Goal: Information Seeking & Learning: Learn about a topic

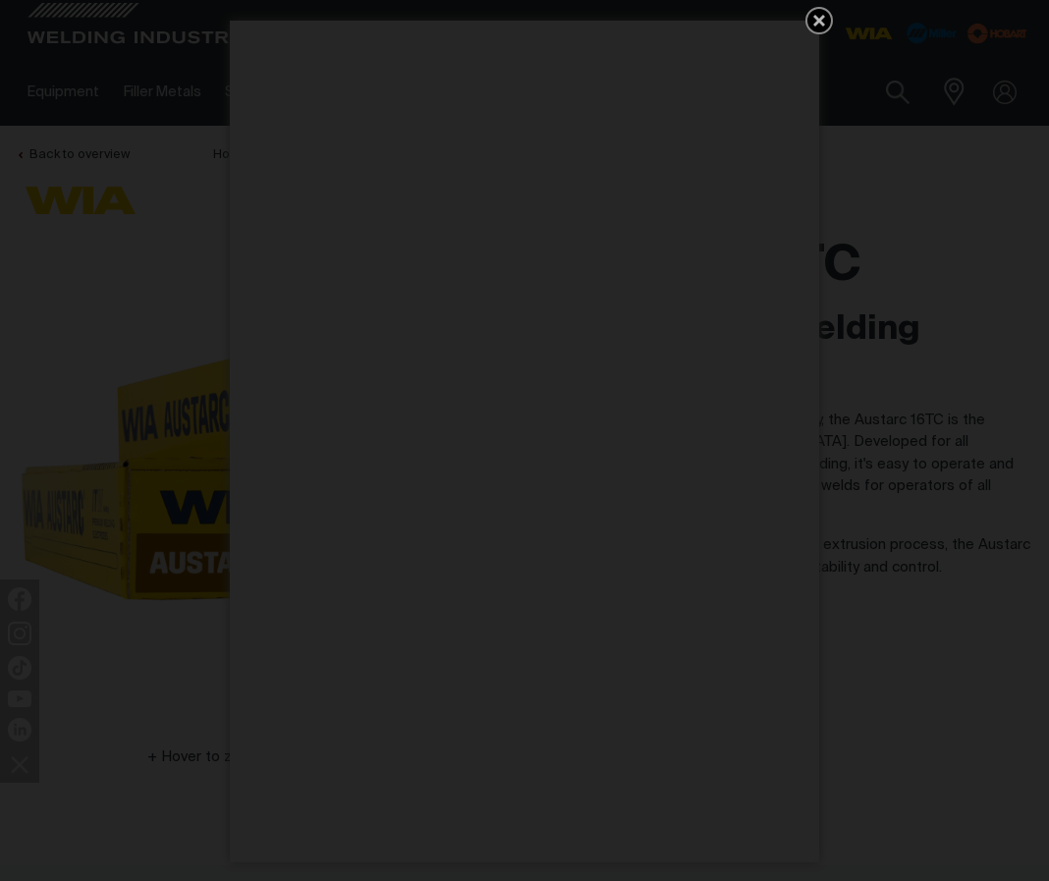
click at [817, 19] on icon "Get 5 WIA Welding Guides Free!" at bounding box center [819, 21] width 12 height 12
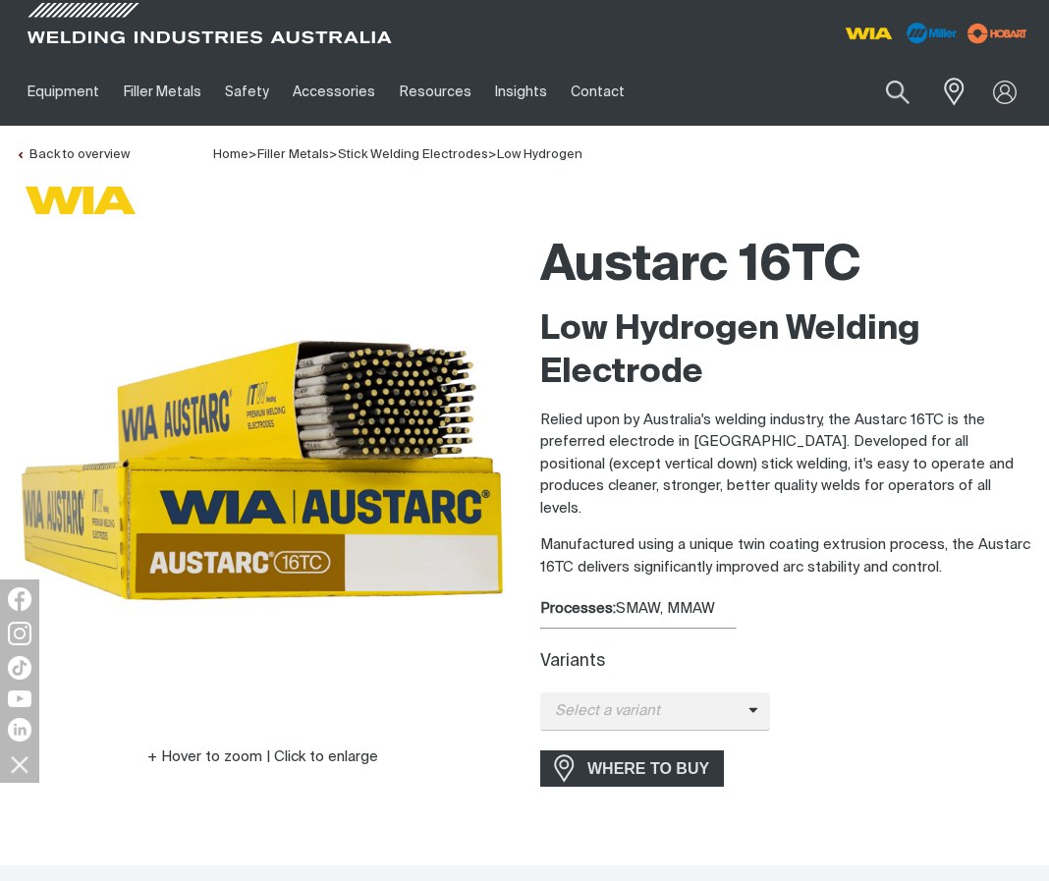
drag, startPoint x: 756, startPoint y: 584, endPoint x: 538, endPoint y: 256, distance: 393.9
click at [538, 256] on div "Austarc 16TC Low Hydrogen Welding Electrode Relied upon by Australia's welding …" at bounding box center [786, 524] width 524 height 599
copy div "Austarc 16TC Low Hydrogen Welding Electrode Relied upon by Australia's welding …"
click at [948, 692] on div "Select a variant Austarc 16TC - 2.5mm Austarc 16TC - 3.2mm Austarc 16TC - 4.0mm…" at bounding box center [786, 711] width 493 height 38
click at [750, 693] on icon at bounding box center [753, 709] width 10 height 15
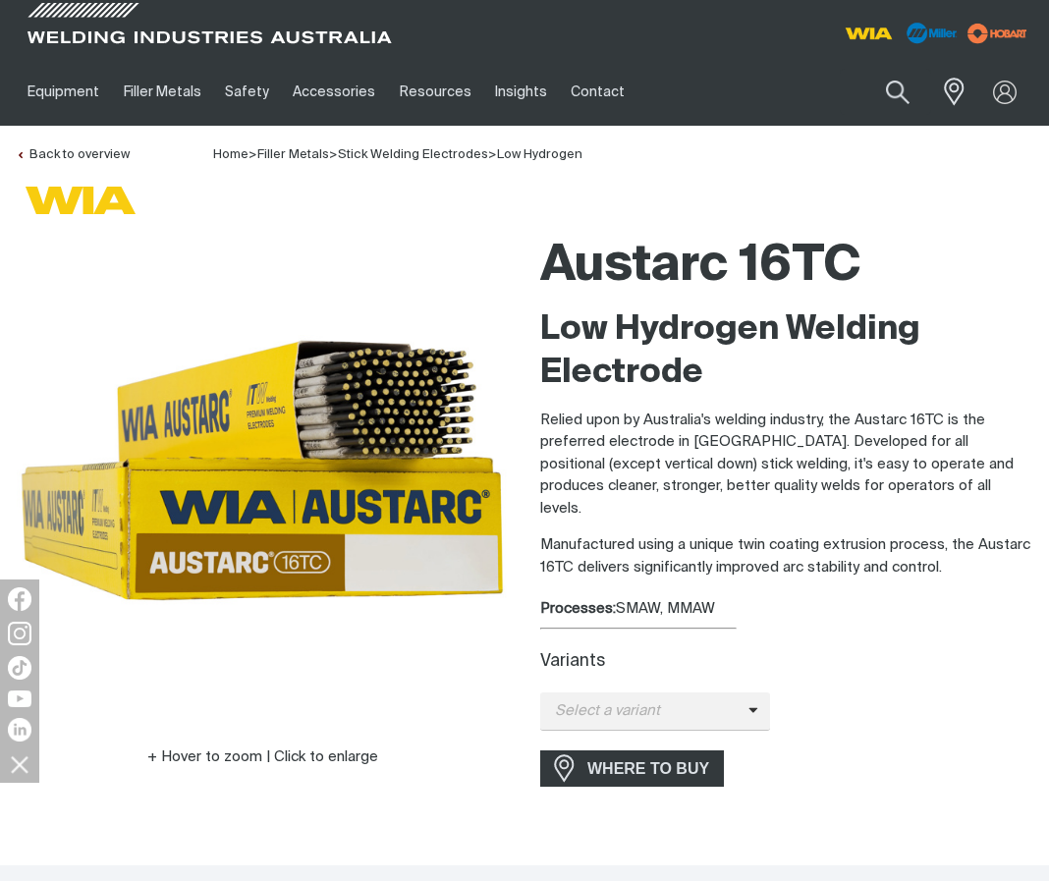
click at [816, 692] on div "Select a variant Austarc 16TC - 2.5mm Austarc 16TC - 3.2mm Austarc 16TC - 4.0mm…" at bounding box center [786, 711] width 493 height 38
click at [1003, 667] on div "Variants Select a variant Austarc 16TC - 2.5mm Austarc 16TC - 3.2mm Austarc 16T…" at bounding box center [786, 691] width 493 height 79
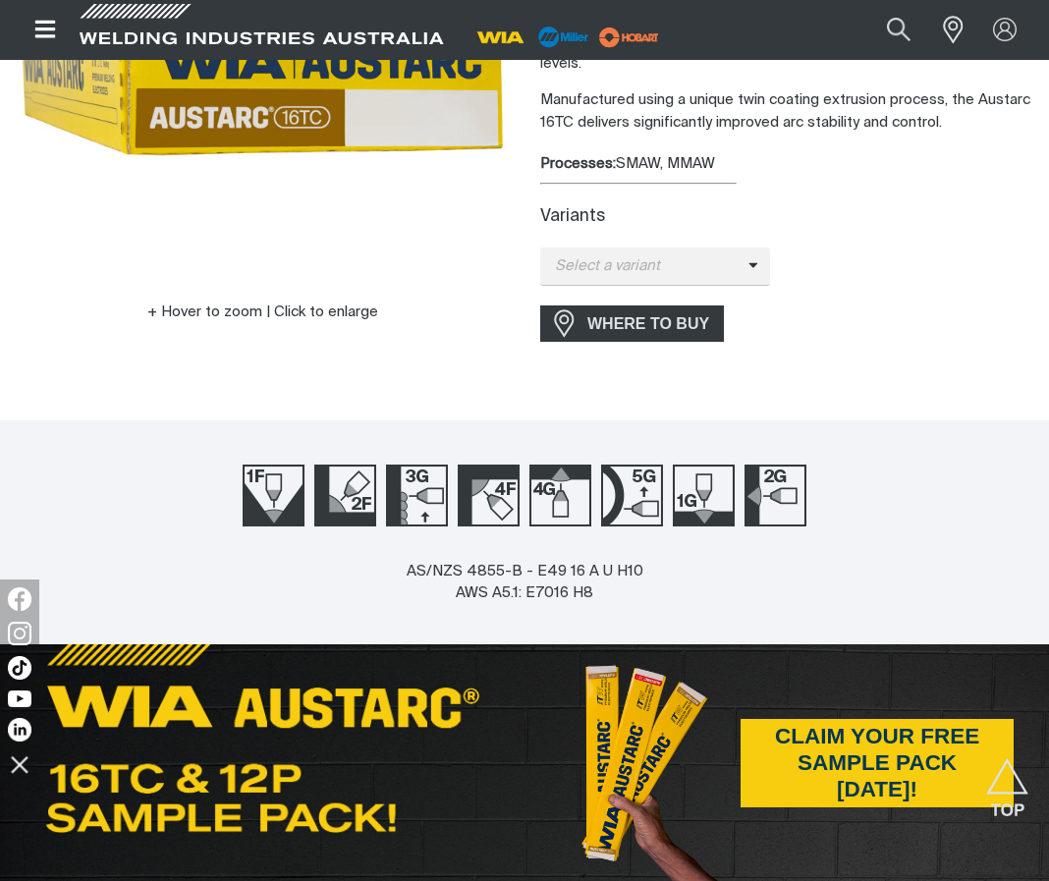
scroll to position [491, 0]
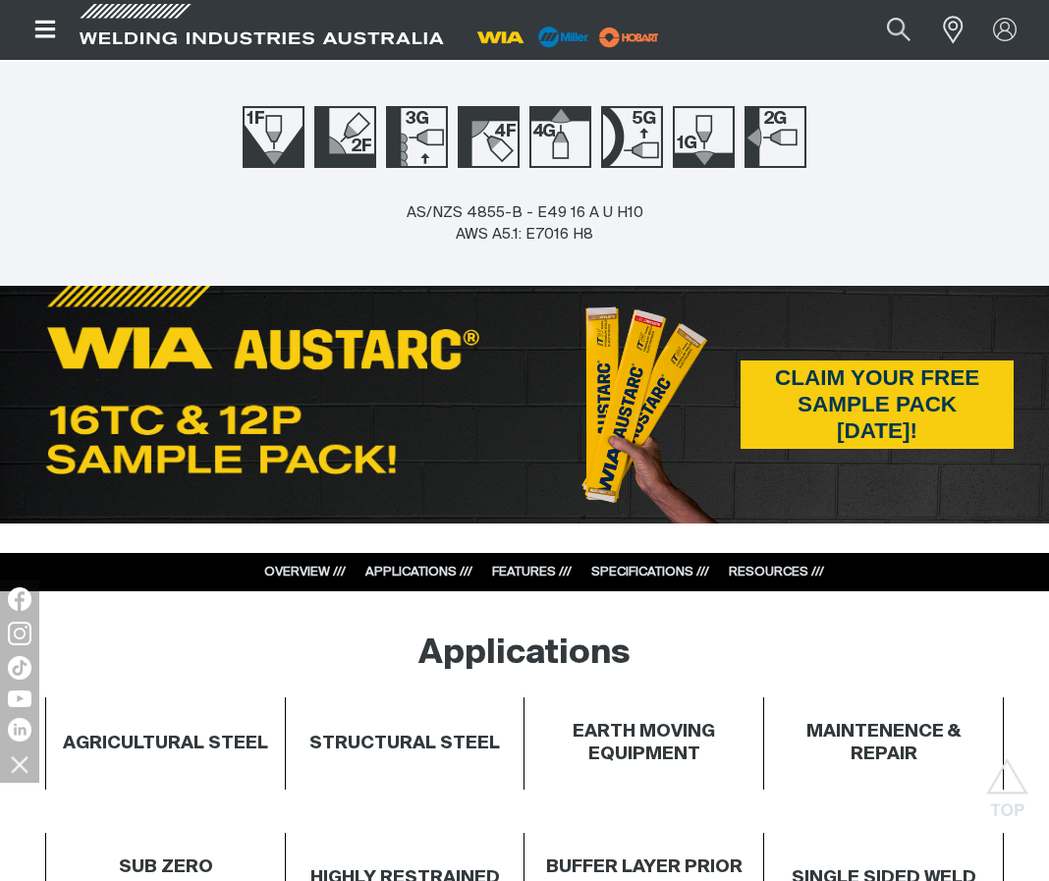
scroll to position [786, 0]
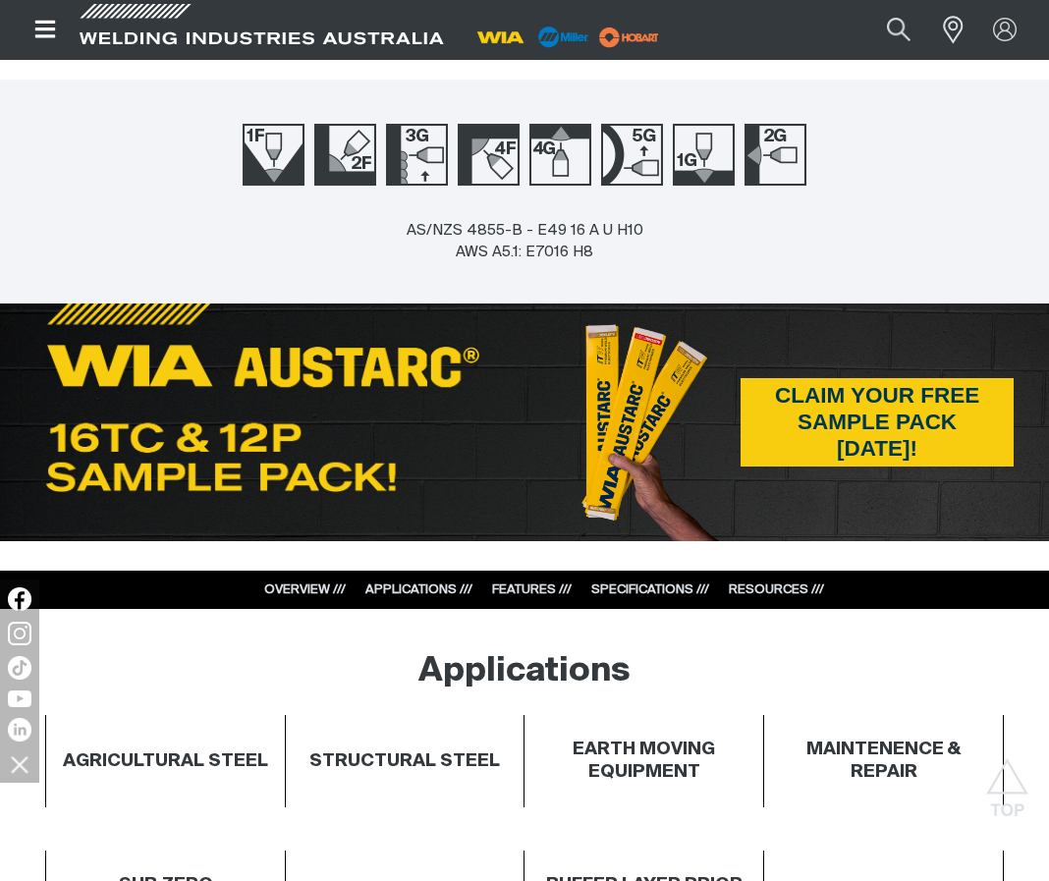
click at [932, 216] on div at bounding box center [524, 150] width 1049 height 140
click at [980, 194] on div at bounding box center [524, 150] width 1049 height 140
click at [922, 208] on div at bounding box center [524, 150] width 1049 height 140
click at [943, 254] on div "AS/NZS 4855-B - E49 16 A U H10 AWS A5.1: E7016 H8" at bounding box center [524, 261] width 1049 height 83
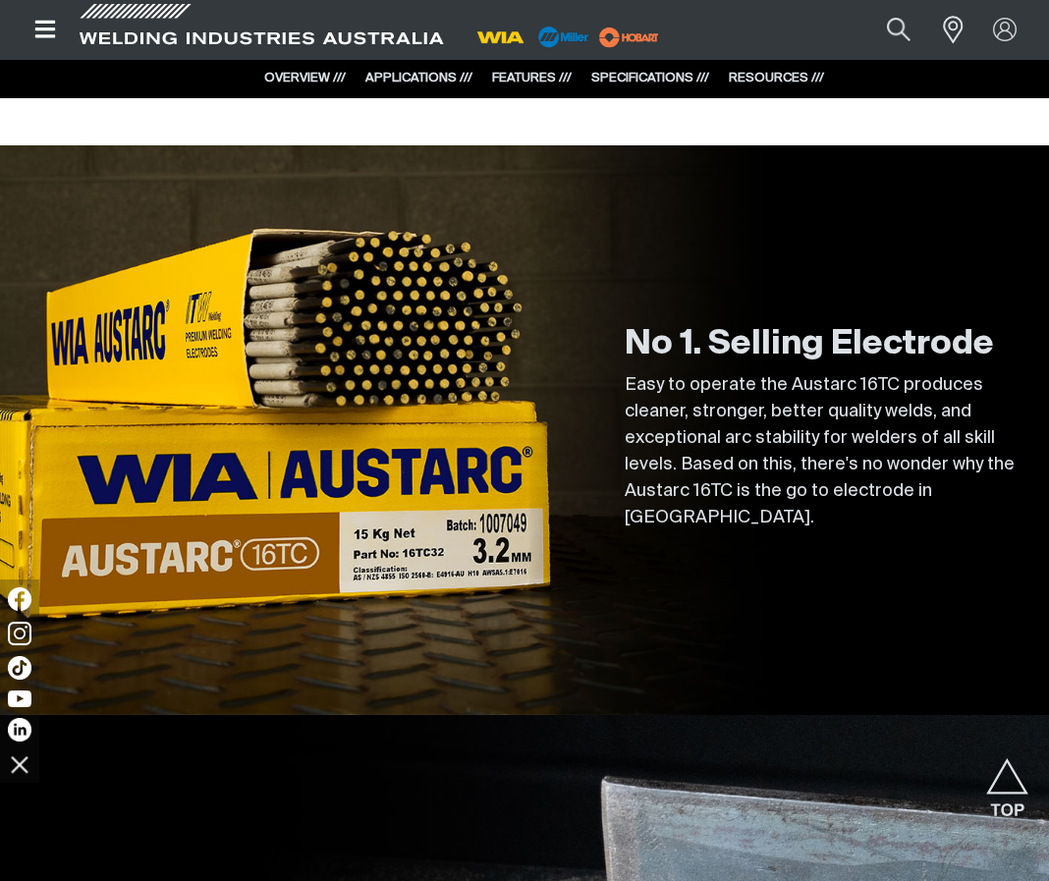
scroll to position [2946, 0]
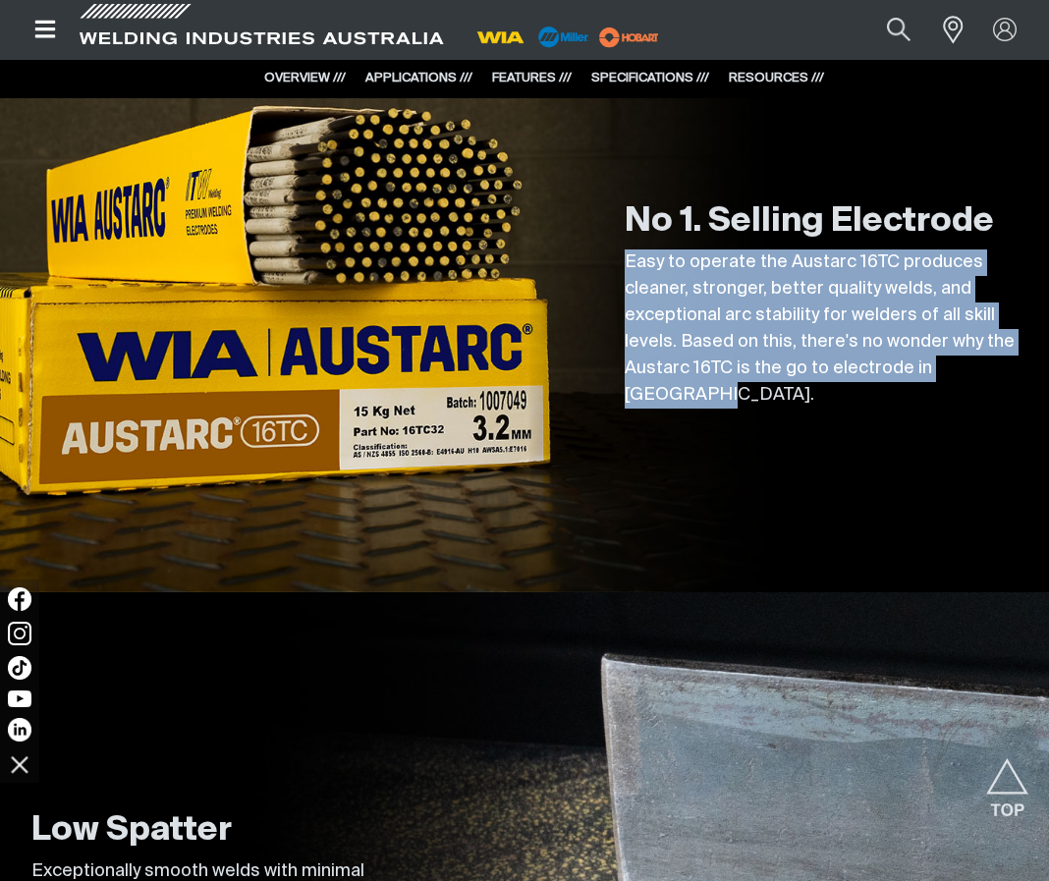
drag, startPoint x: 629, startPoint y: 273, endPoint x: 1012, endPoint y: 383, distance: 398.5
click at [1012, 383] on p "Easy to operate the Austarc 16TC produces cleaner, stronger, better quality wel…" at bounding box center [821, 328] width 393 height 159
copy p "Easy to operate the Austarc 16TC produces cleaner, stronger, better quality wel…"
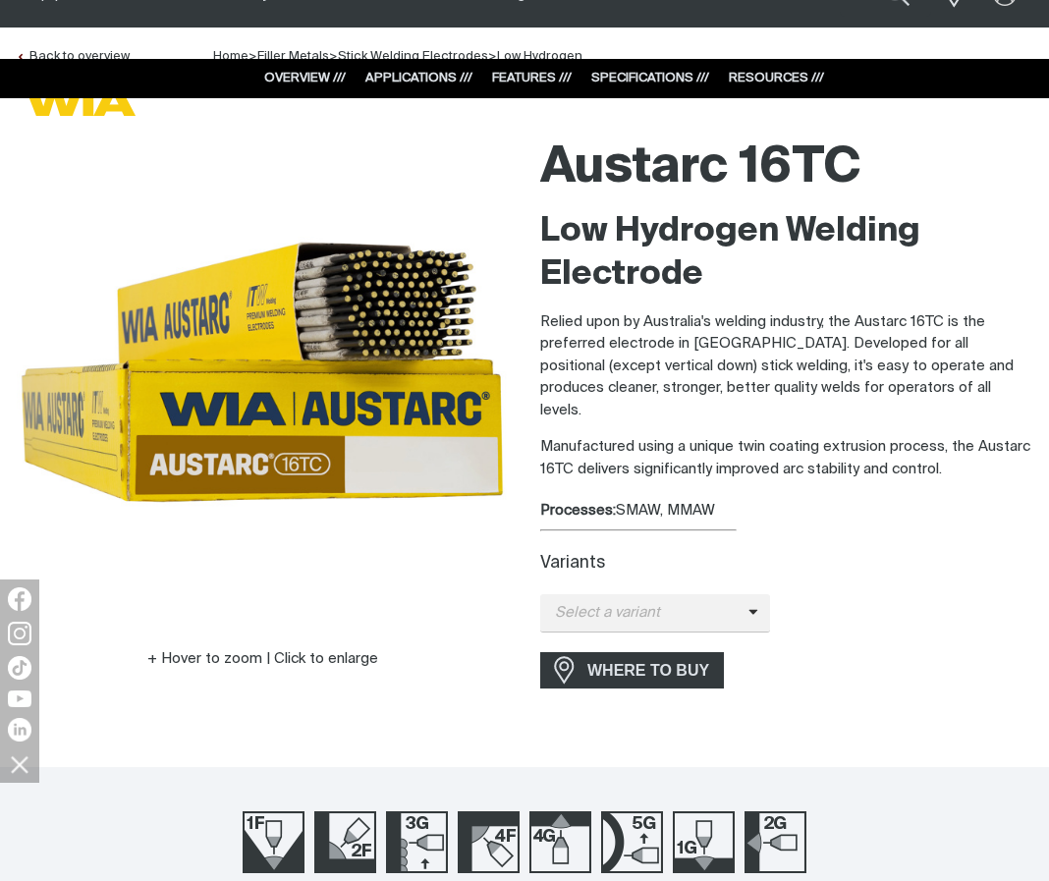
scroll to position [196, 0]
